Goal: Information Seeking & Learning: Learn about a topic

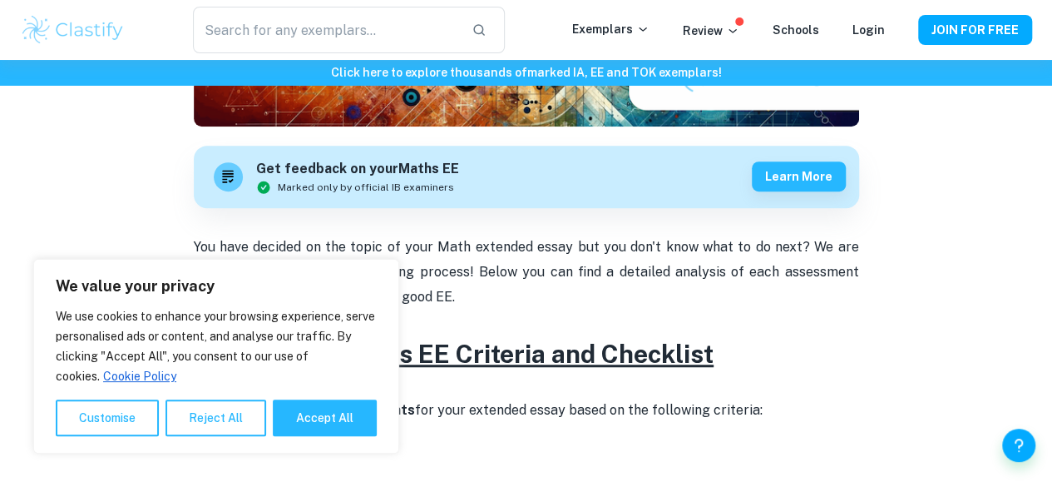
scroll to position [442, 0]
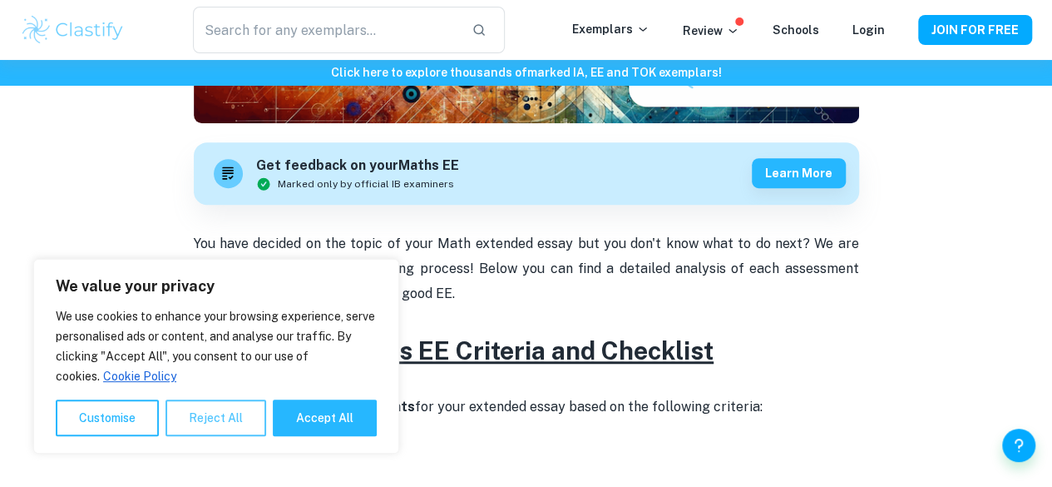
click at [224, 416] on button "Reject All" at bounding box center [215, 417] width 101 height 37
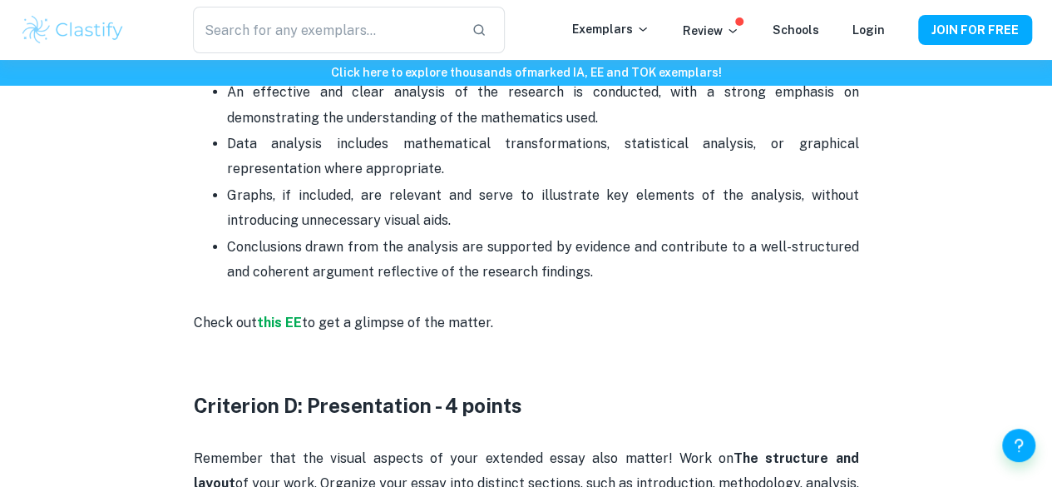
scroll to position [2671, 0]
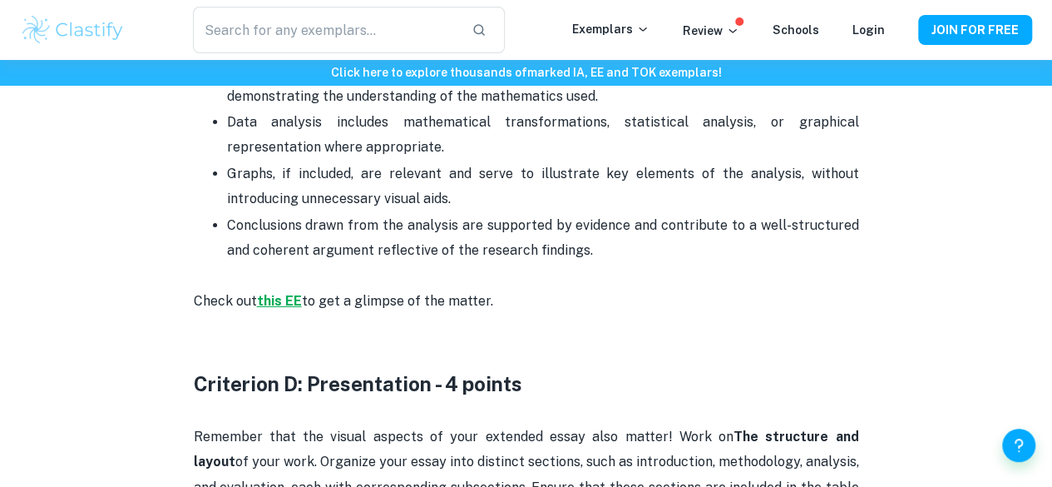
drag, startPoint x: 354, startPoint y: 348, endPoint x: 278, endPoint y: 289, distance: 97.2
click at [278, 293] on strong "this EE" at bounding box center [279, 301] width 45 height 16
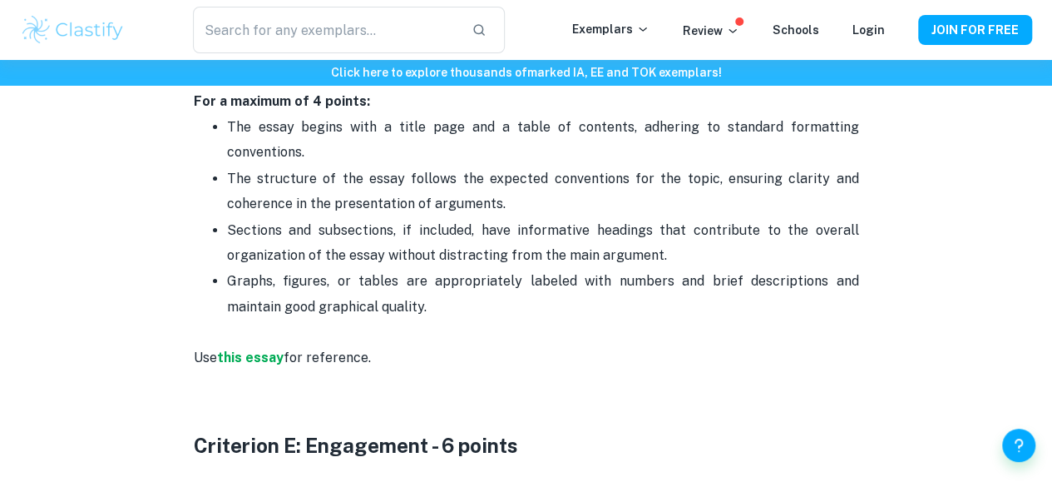
scroll to position [3112, 0]
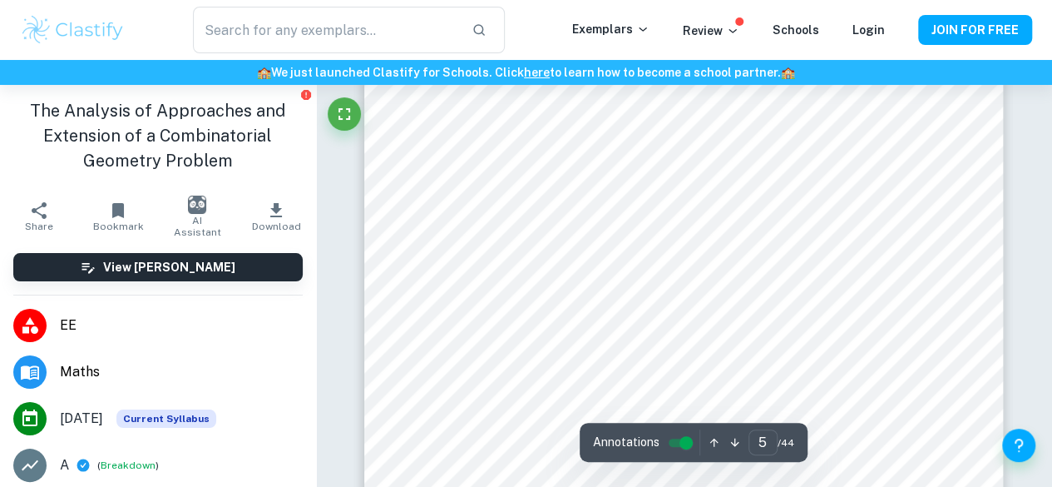
scroll to position [3832, 0]
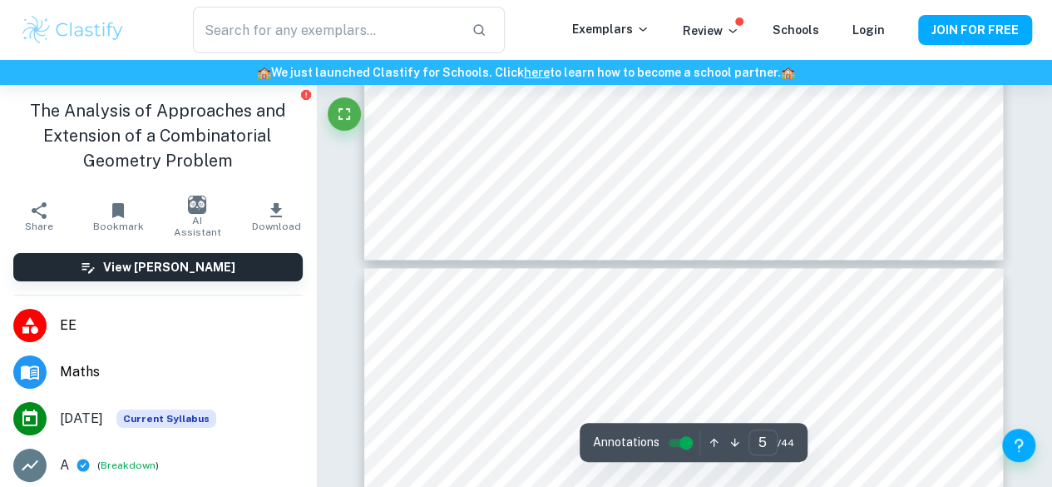
type input "6"
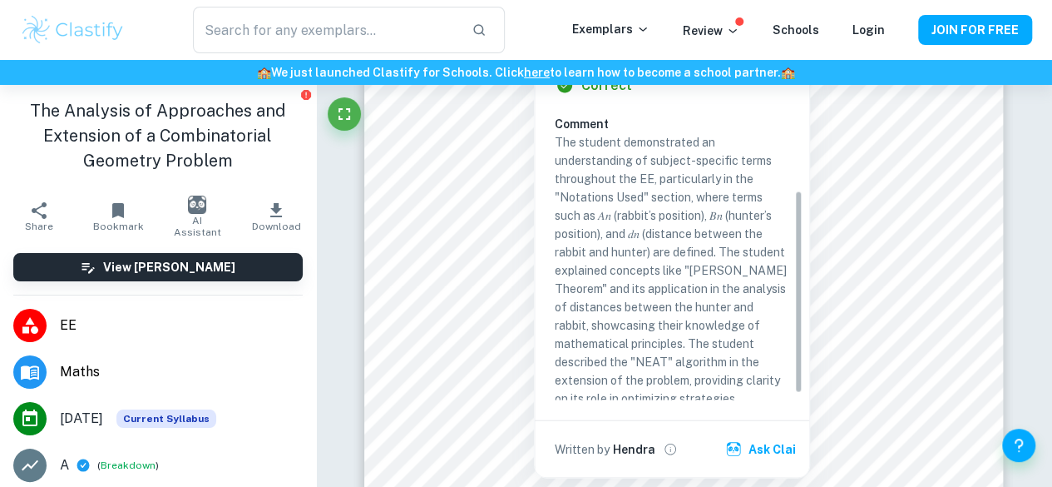
scroll to position [125, 0]
